Goal: Transaction & Acquisition: Purchase product/service

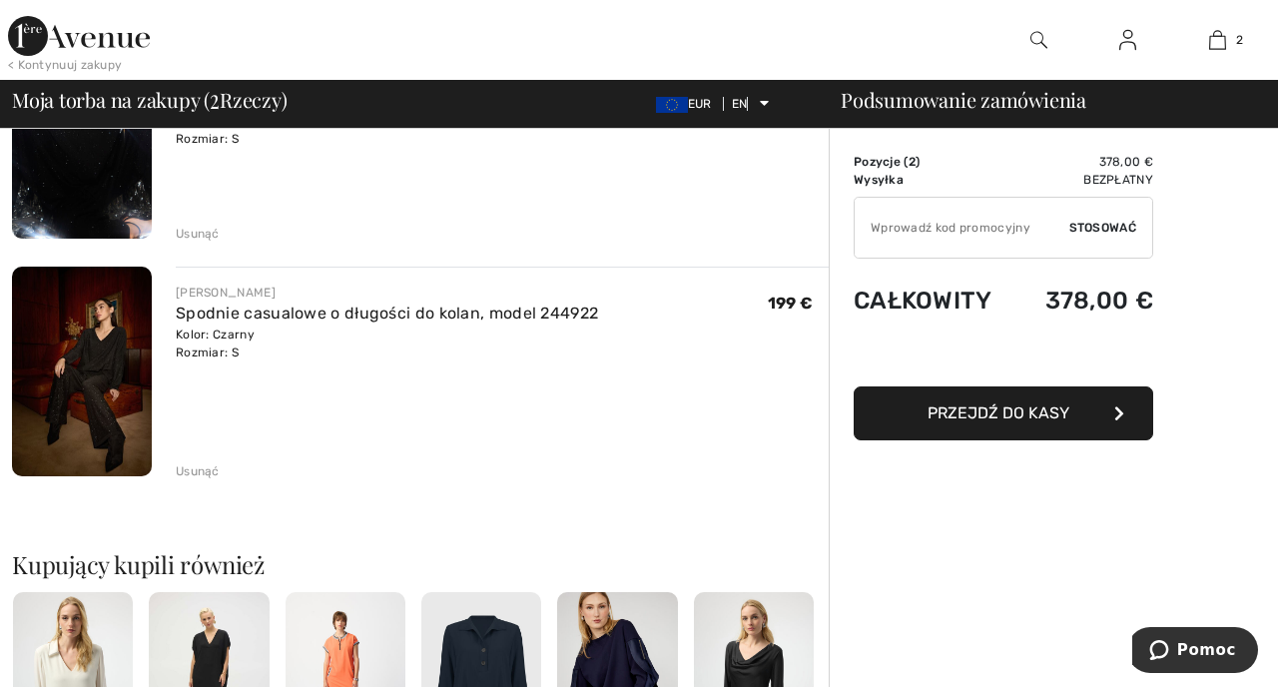
scroll to position [255, 0]
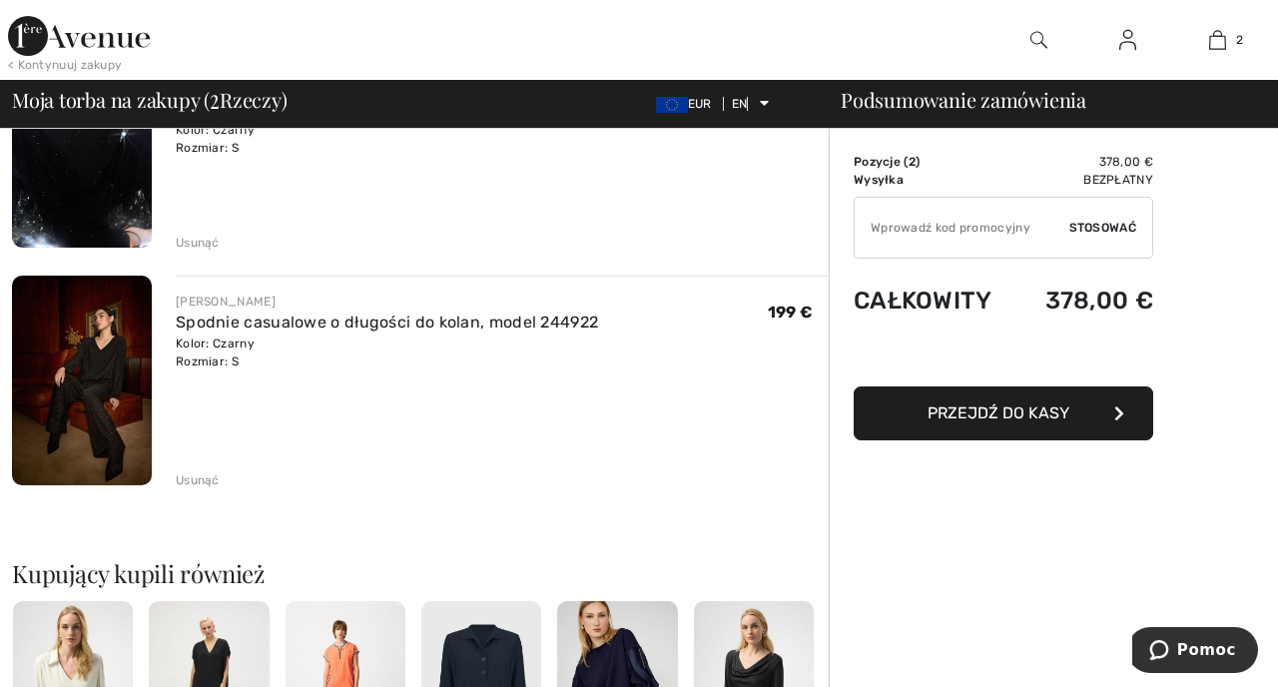
click at [96, 218] on img at bounding box center [82, 143] width 140 height 210
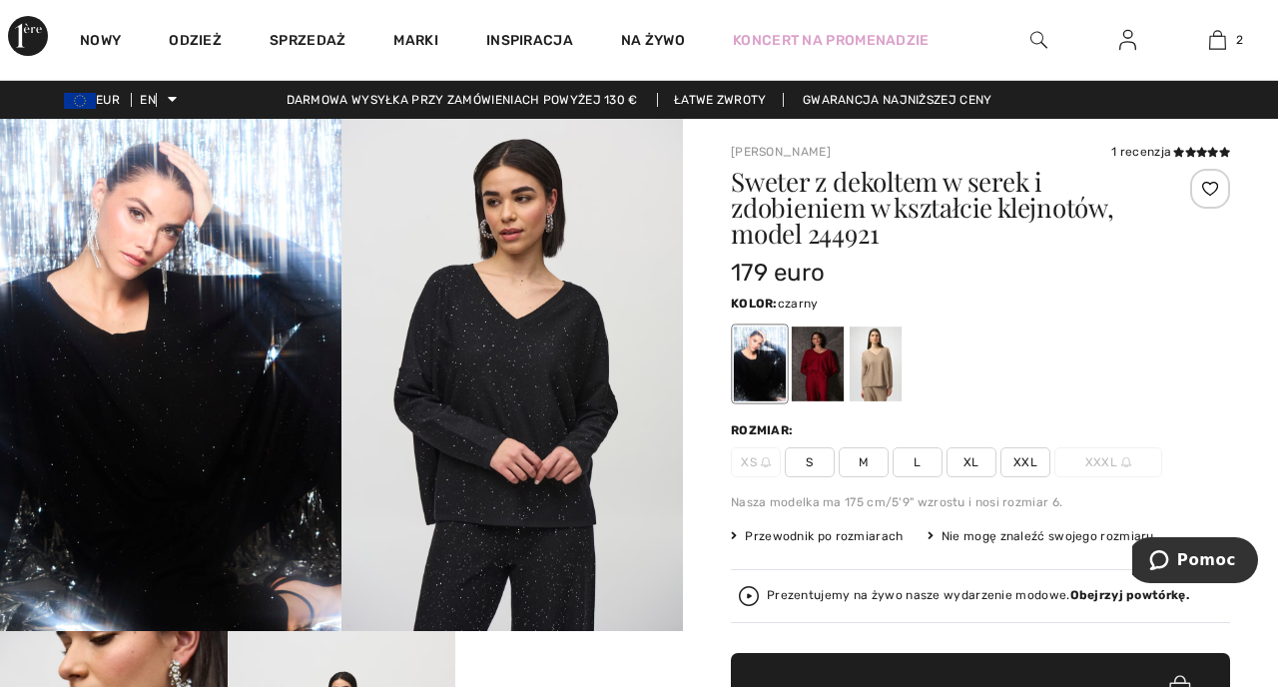
click at [1124, 45] on img at bounding box center [1127, 40] width 17 height 24
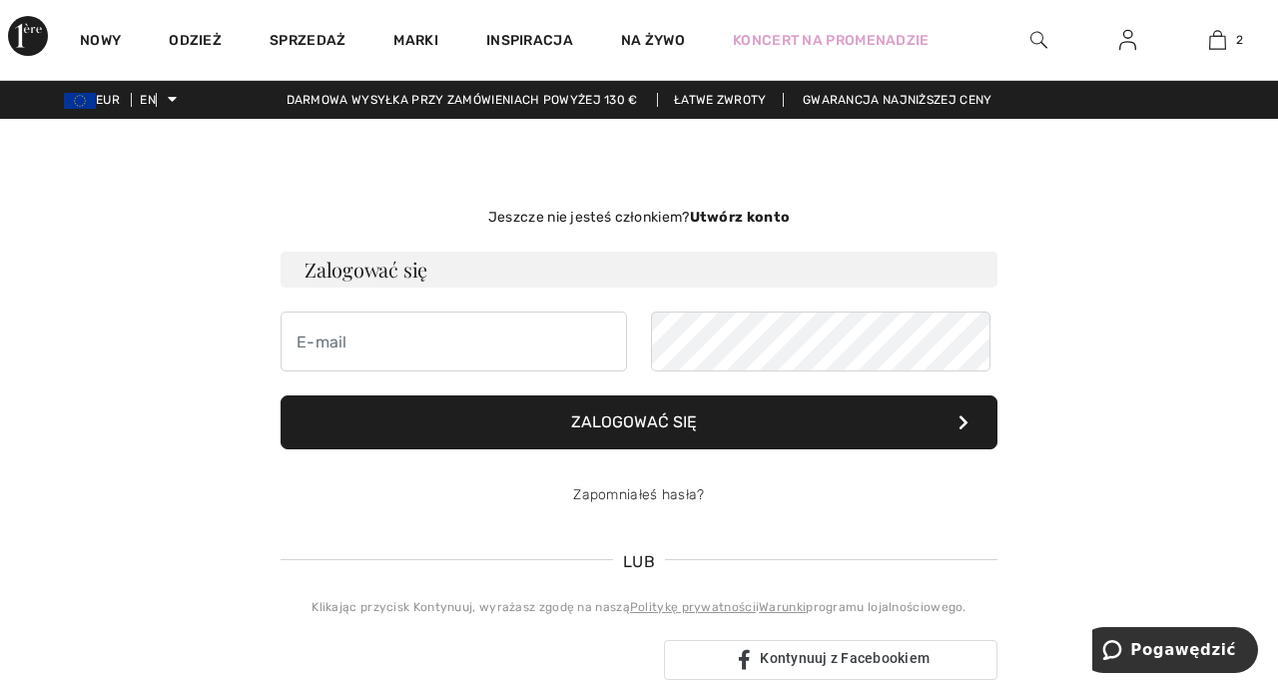
click at [737, 226] on font "Utwórz konto" at bounding box center [740, 217] width 101 height 17
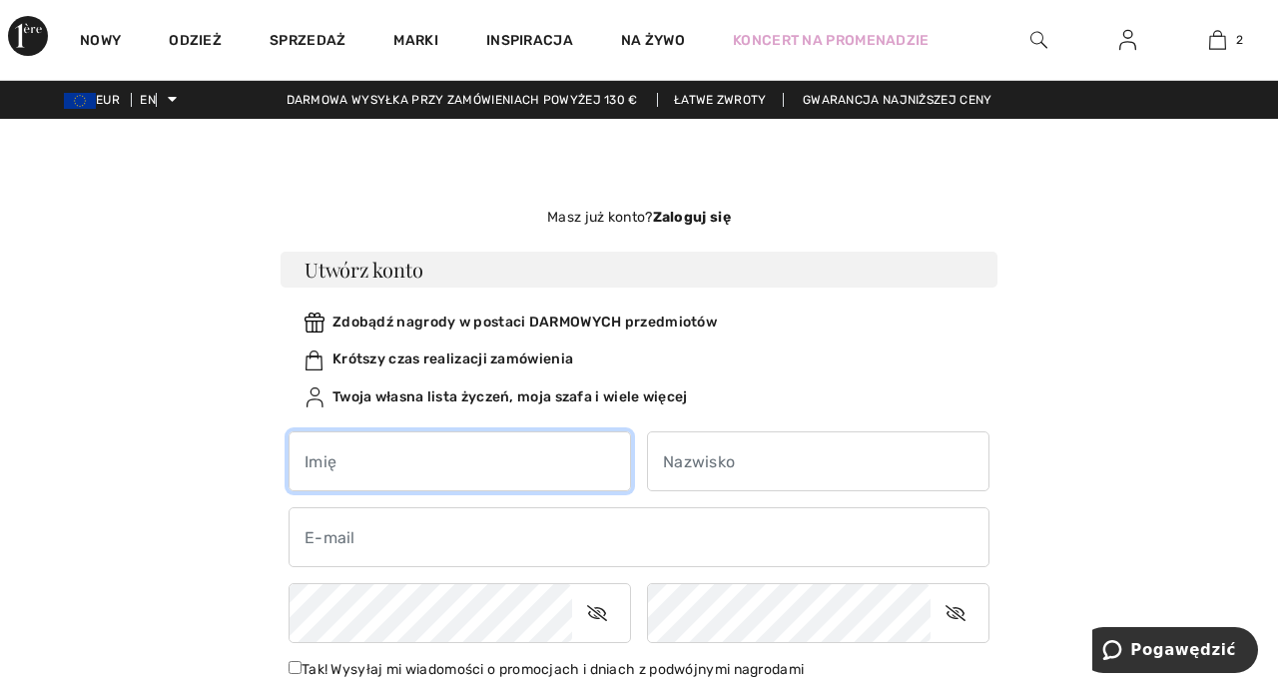
click at [549, 491] on input "text" at bounding box center [459, 461] width 342 height 60
type input "Grażyna"
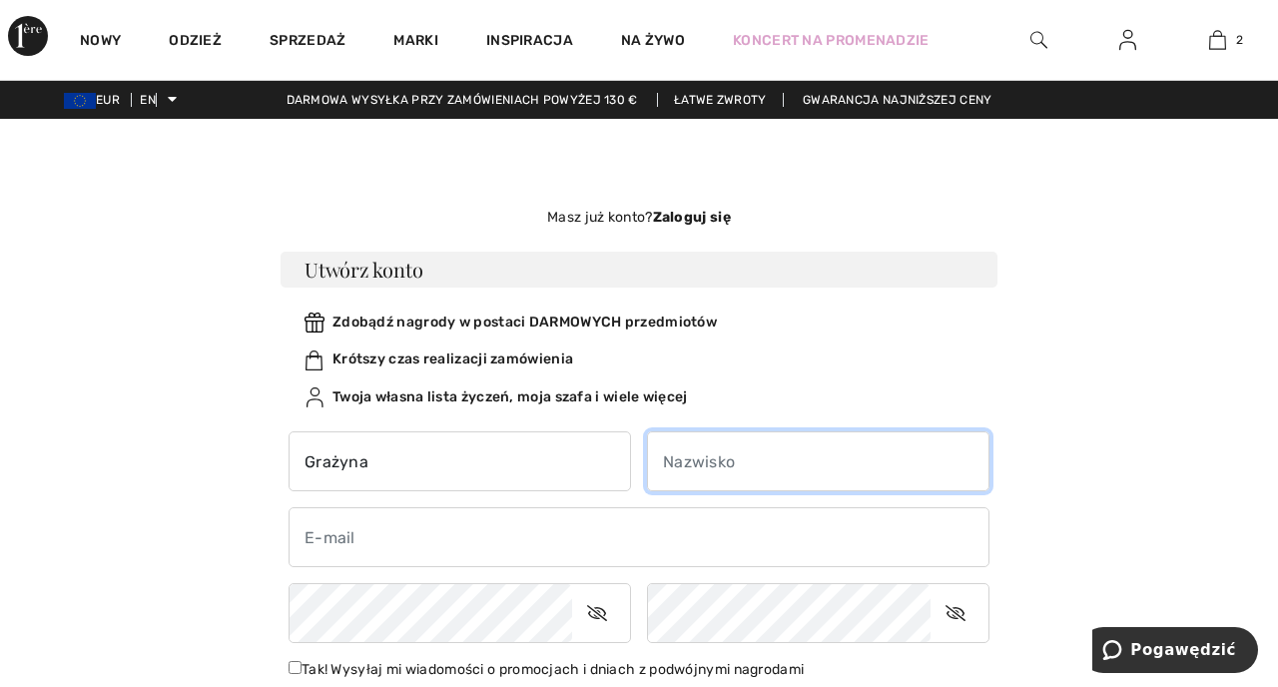
type input "Miszkiewicz"
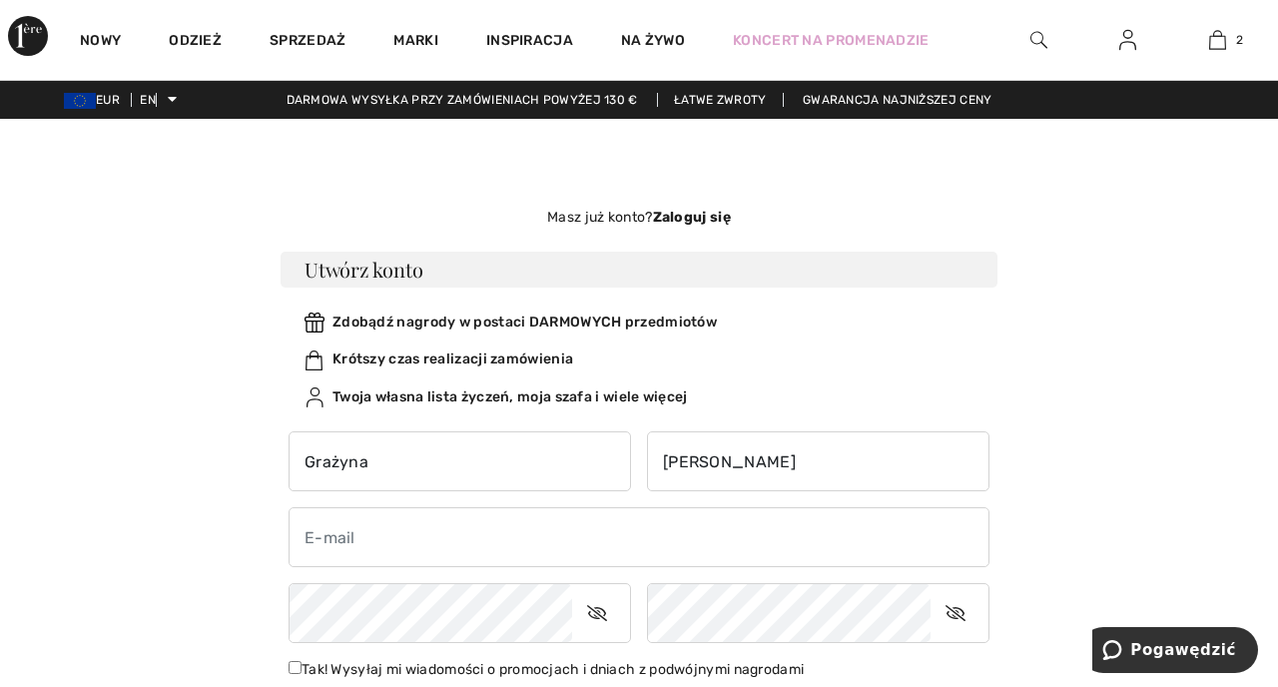
type input "Miszkiewiczg@gmail.com"
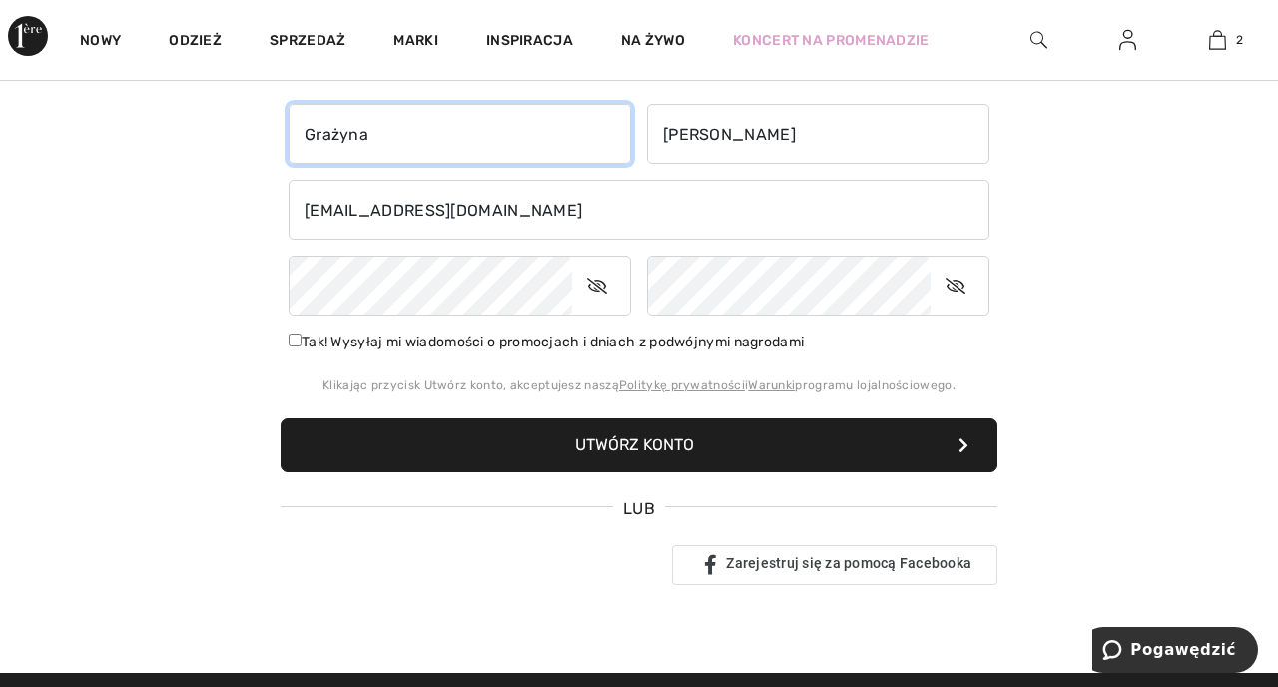
scroll to position [328, 0]
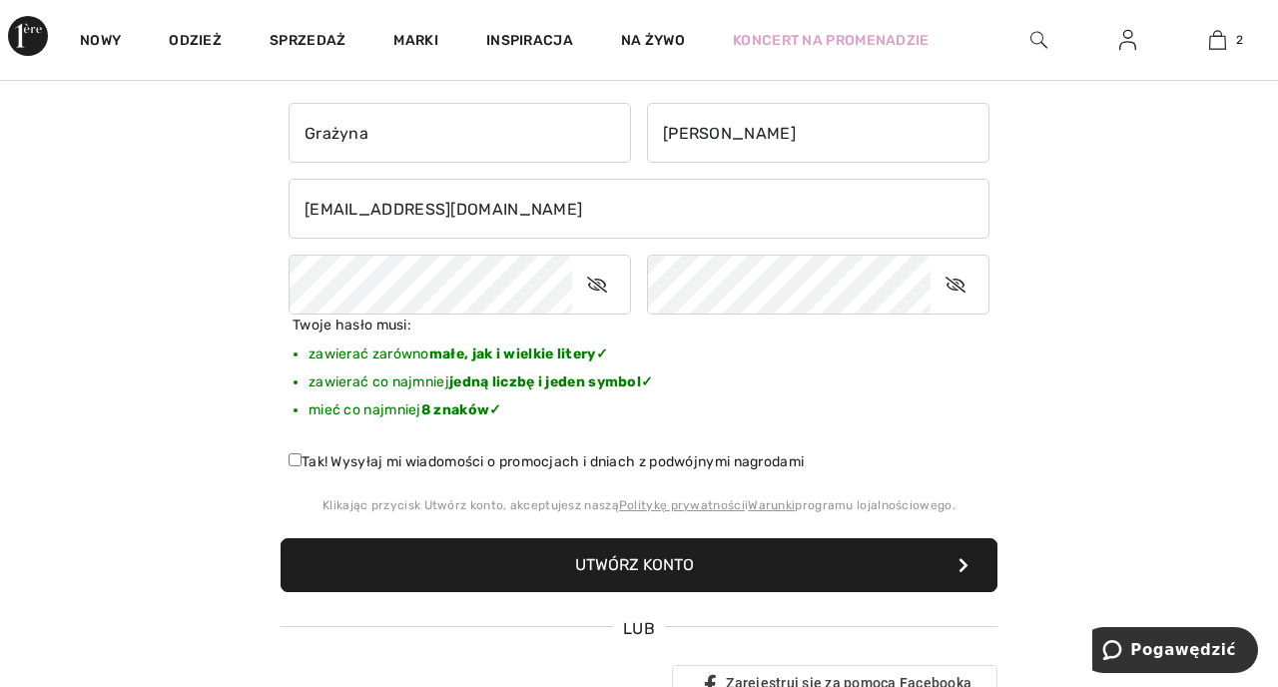
click at [617, 592] on button "Utwórz konto" at bounding box center [638, 565] width 717 height 54
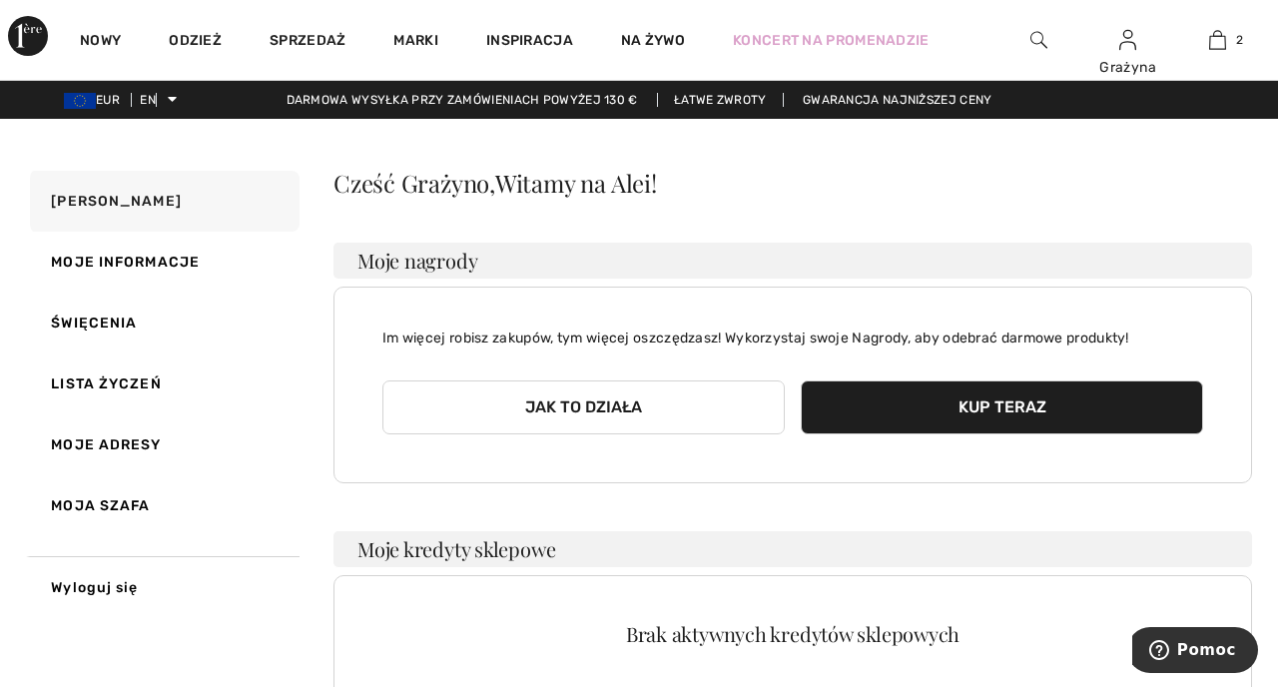
click at [1011, 416] on font "Kup teraz" at bounding box center [1002, 406] width 88 height 19
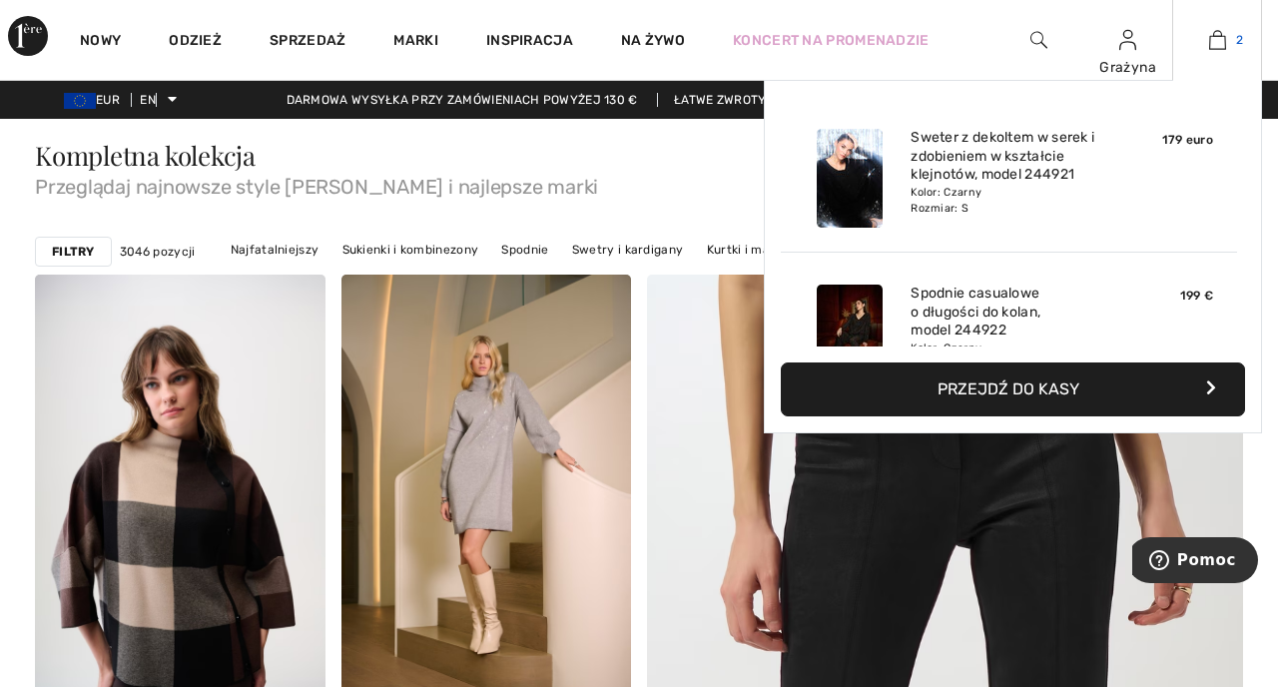
click at [1215, 37] on img at bounding box center [1217, 40] width 17 height 24
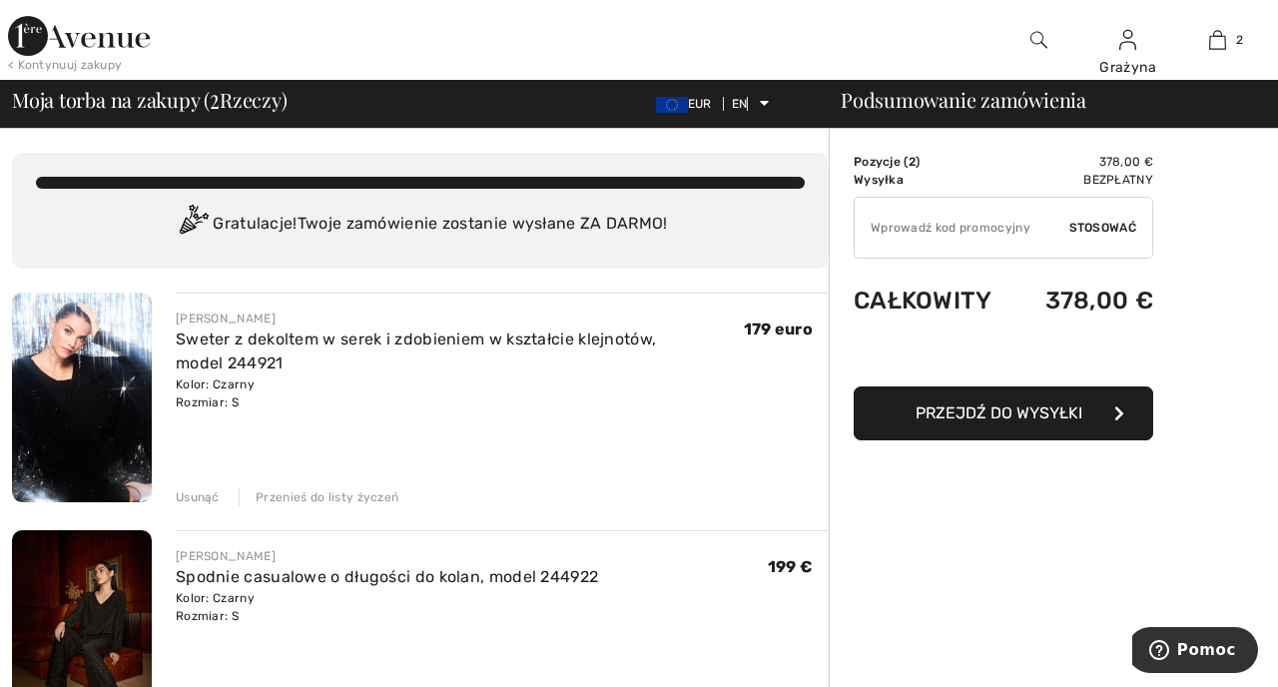
click at [999, 238] on input "TEXT" at bounding box center [961, 228] width 215 height 60
